Goal: Communication & Community: Answer question/provide support

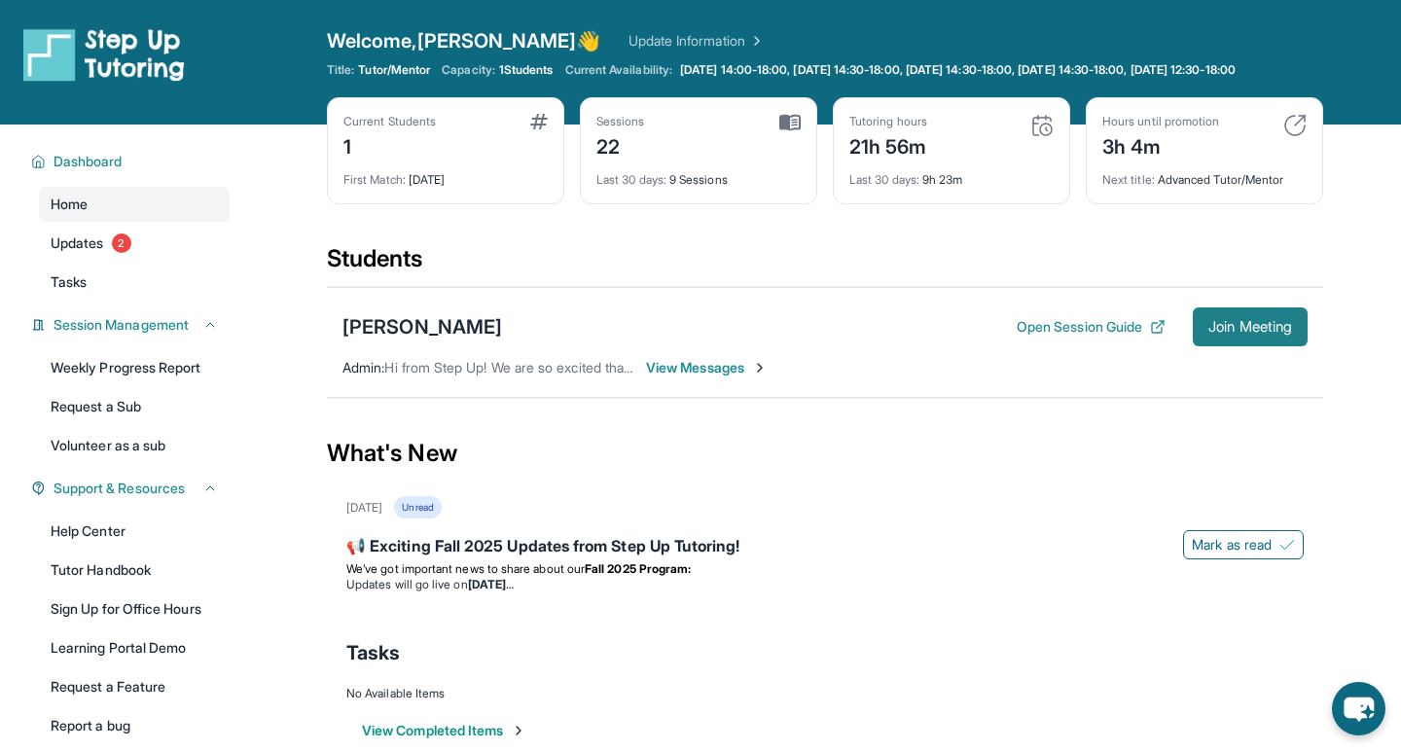
click at [1218, 333] on span "Join Meeting" at bounding box center [1250, 327] width 84 height 12
click at [1235, 333] on span "Join Meeting" at bounding box center [1250, 327] width 84 height 12
click at [1253, 333] on span "Join Meeting" at bounding box center [1250, 327] width 84 height 12
click at [1243, 333] on span "Join Meeting" at bounding box center [1250, 327] width 84 height 12
click at [473, 340] on div "[PERSON_NAME]" at bounding box center [422, 326] width 160 height 27
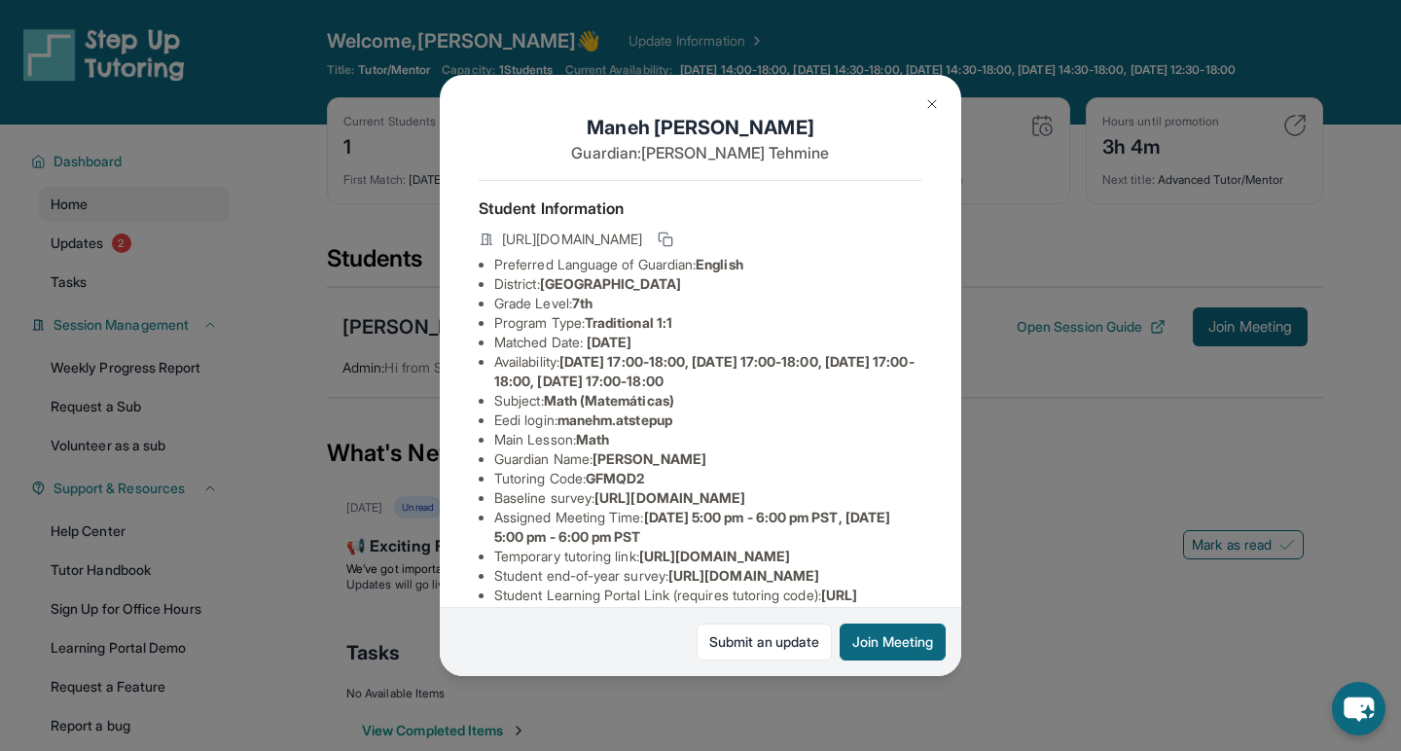
drag, startPoint x: 567, startPoint y: 423, endPoint x: 718, endPoint y: 422, distance: 150.8
click at [718, 422] on li "Eedi login : manehm.atstepup" at bounding box center [708, 420] width 428 height 19
copy li "manehm.atstepup"
click at [718, 422] on li "Eedi login : manehm.atstepup" at bounding box center [708, 420] width 428 height 19
